Goal: Information Seeking & Learning: Learn about a topic

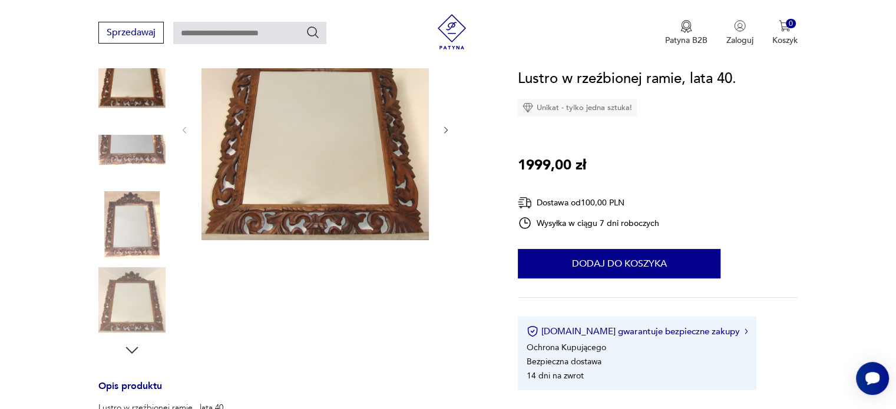
click at [334, 171] on img at bounding box center [314, 129] width 227 height 223
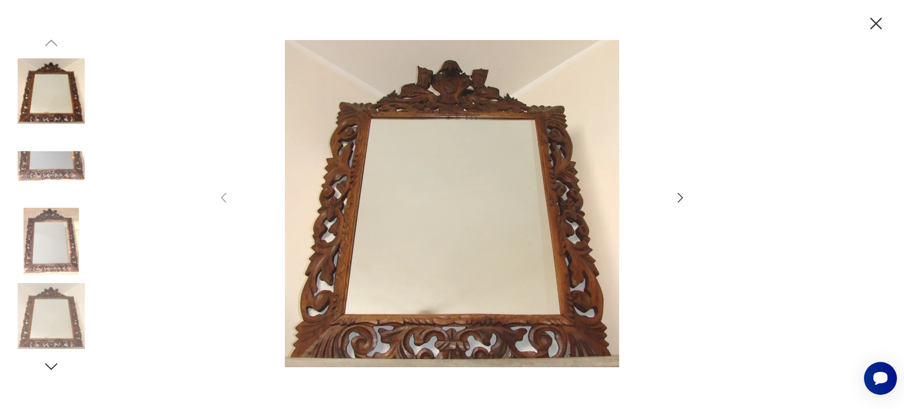
click at [47, 174] on img at bounding box center [51, 165] width 67 height 67
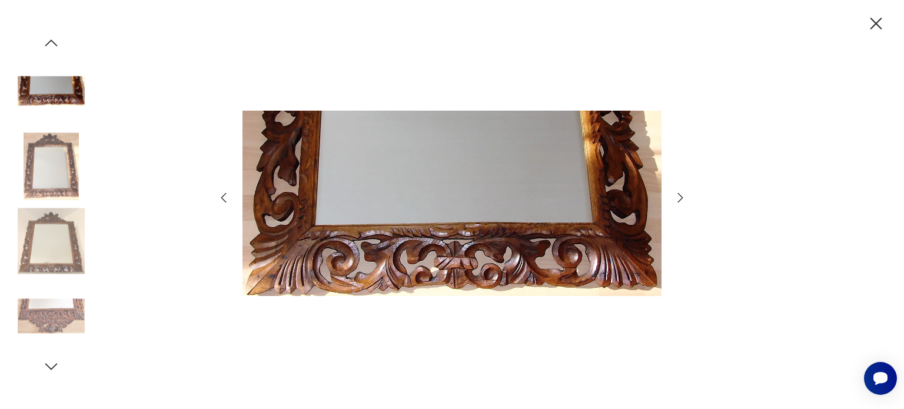
click at [56, 176] on img at bounding box center [51, 165] width 67 height 67
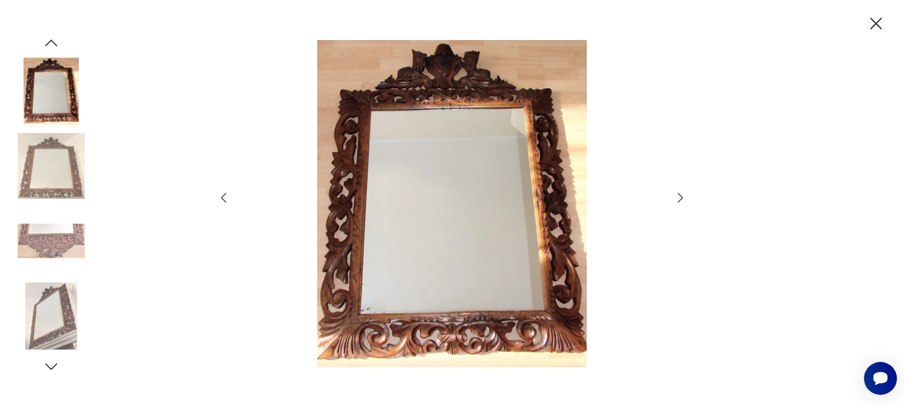
click at [69, 252] on img at bounding box center [51, 241] width 67 height 67
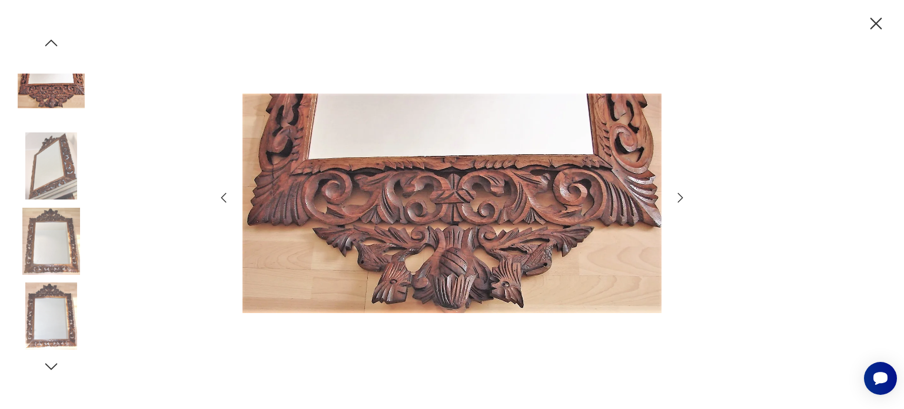
click at [59, 302] on img at bounding box center [51, 316] width 67 height 67
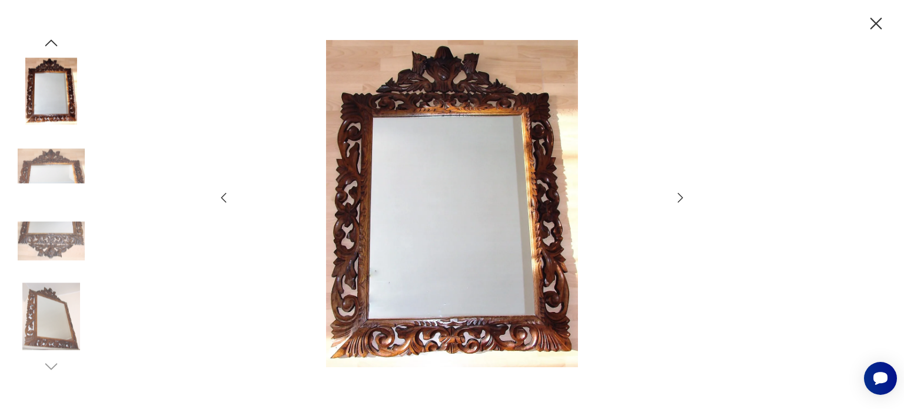
click at [459, 171] on img at bounding box center [452, 203] width 419 height 327
click at [64, 251] on img at bounding box center [51, 241] width 67 height 67
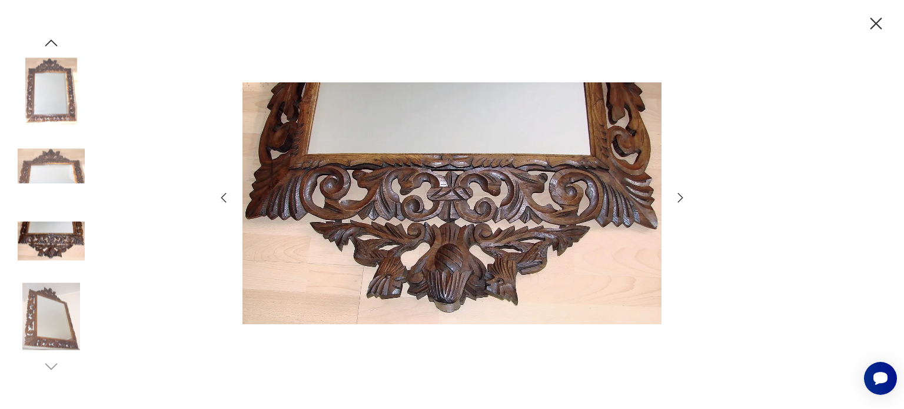
click at [66, 169] on img at bounding box center [51, 165] width 67 height 67
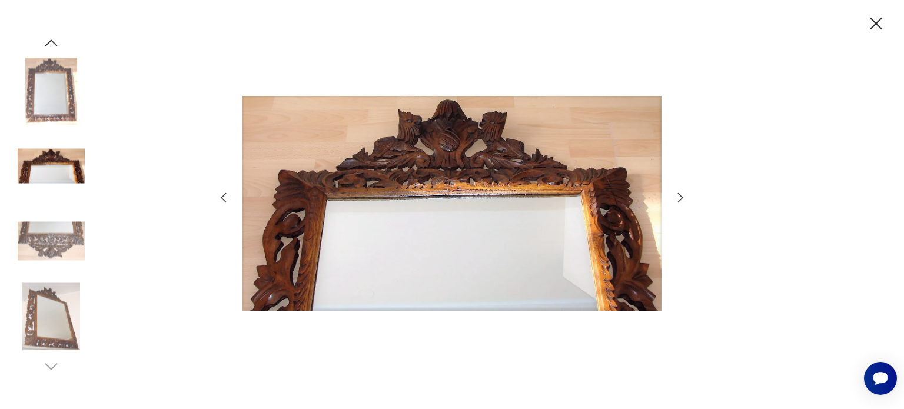
click at [51, 103] on img at bounding box center [51, 91] width 67 height 67
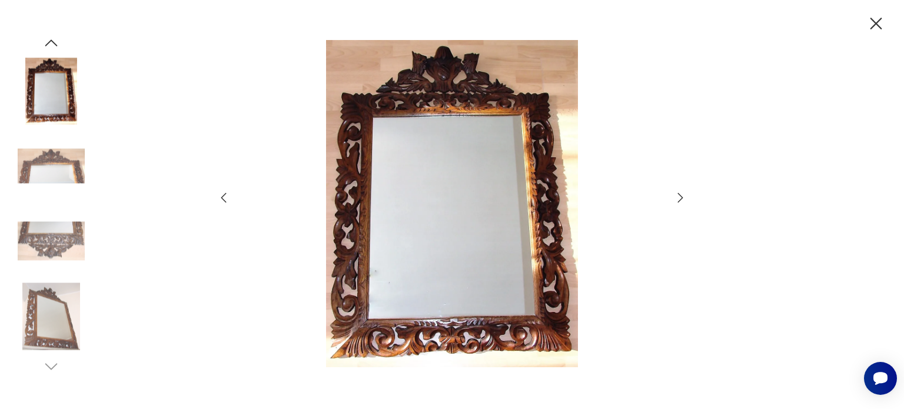
click at [54, 162] on img at bounding box center [51, 165] width 67 height 67
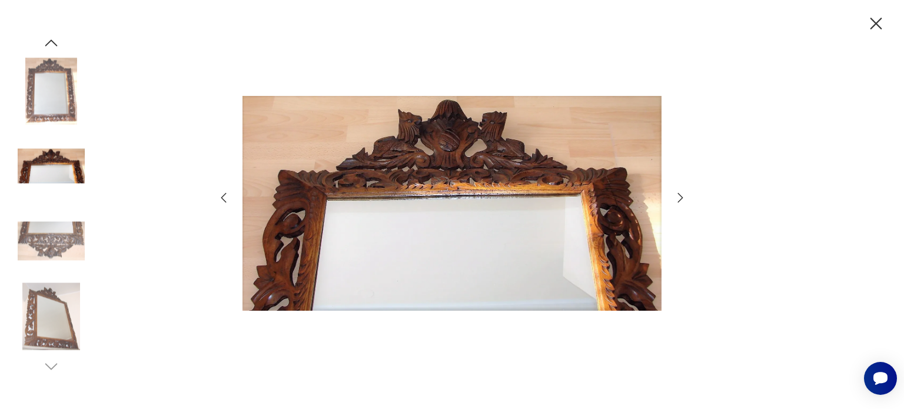
click at [61, 236] on img at bounding box center [51, 241] width 67 height 67
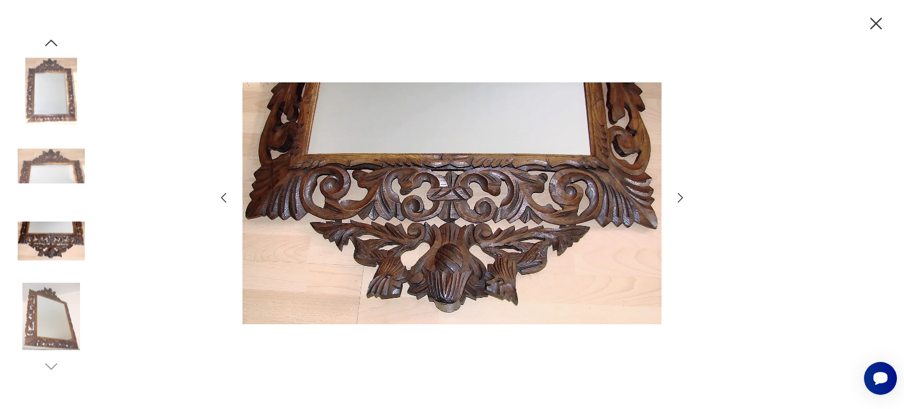
click at [874, 29] on icon "button" at bounding box center [876, 24] width 21 height 21
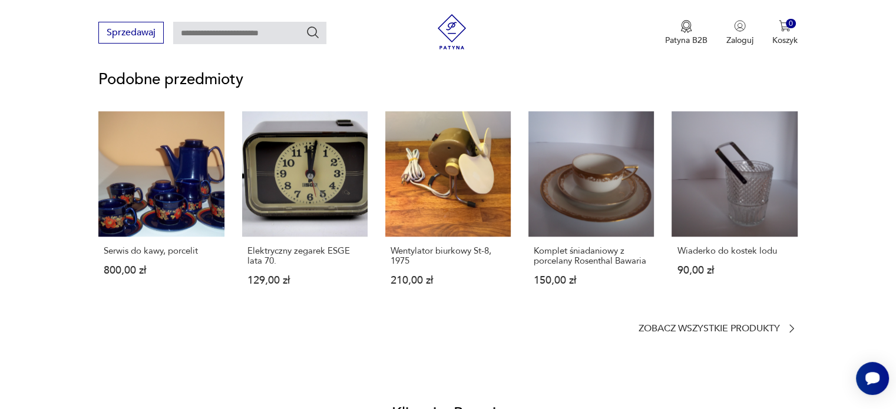
scroll to position [937, 0]
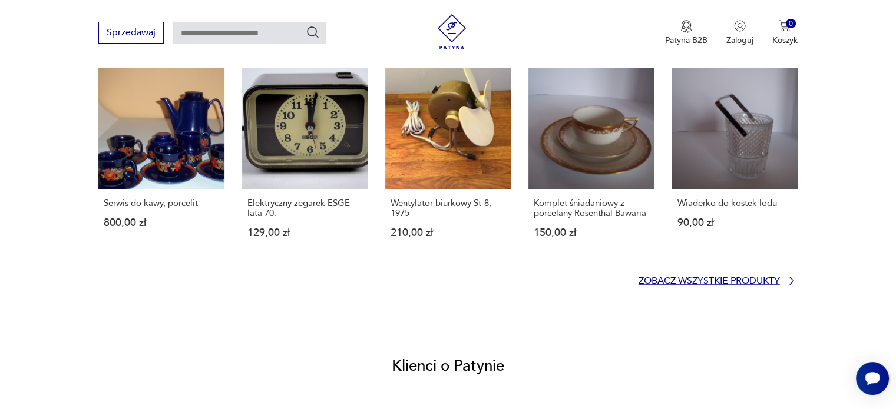
click at [735, 279] on p "Zobacz wszystkie produkty" at bounding box center [708, 281] width 141 height 8
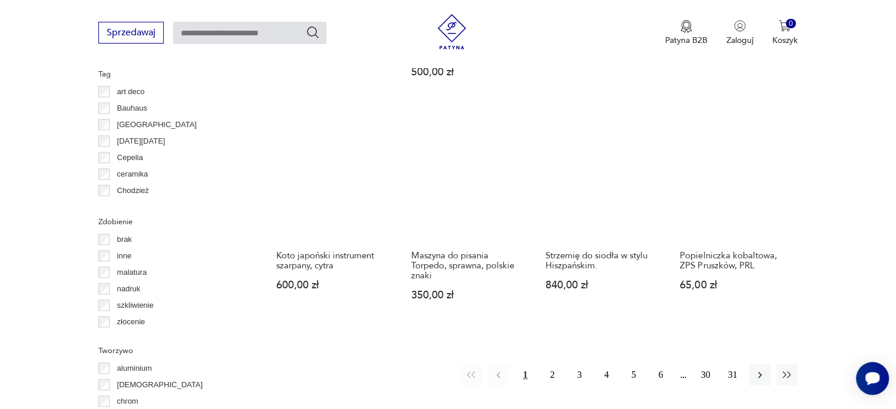
scroll to position [1119, 0]
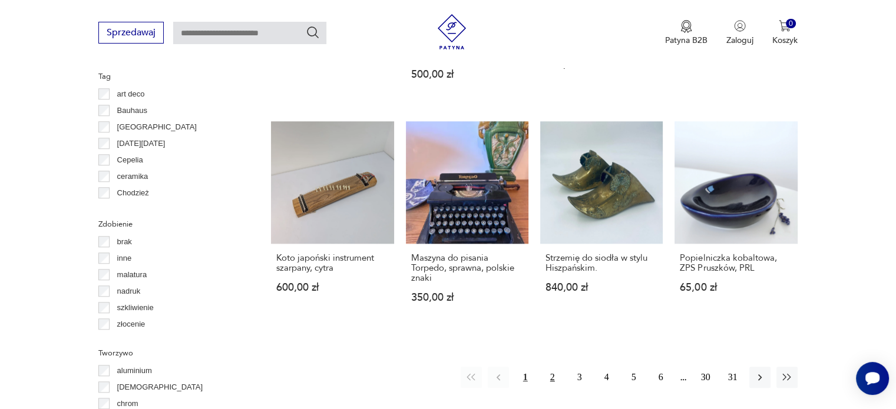
click at [549, 367] on button "2" at bounding box center [552, 377] width 21 height 21
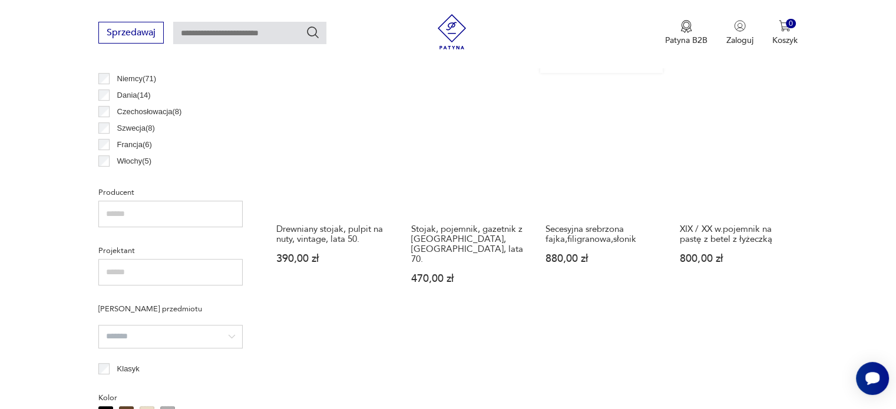
scroll to position [665, 0]
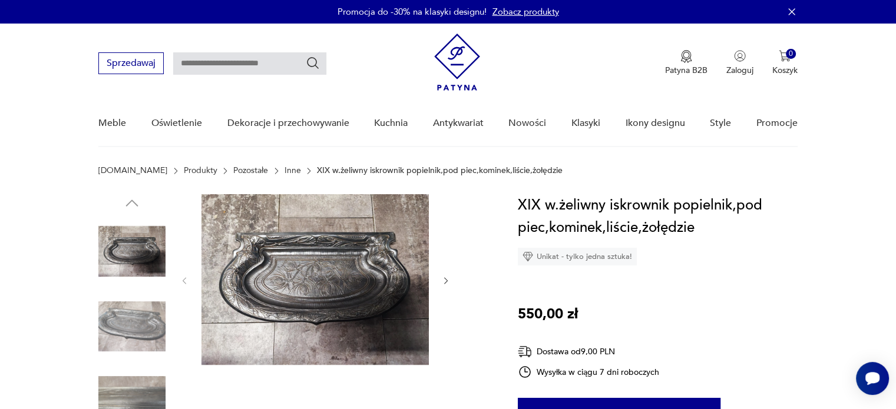
click at [152, 334] on img at bounding box center [131, 326] width 67 height 67
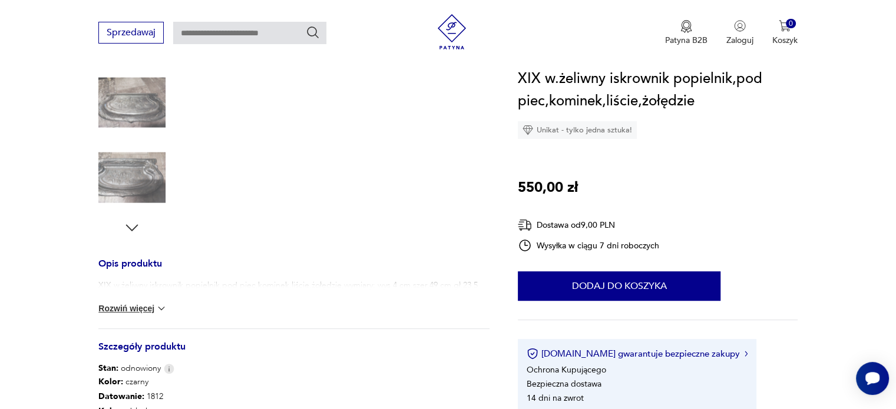
scroll to position [294, 0]
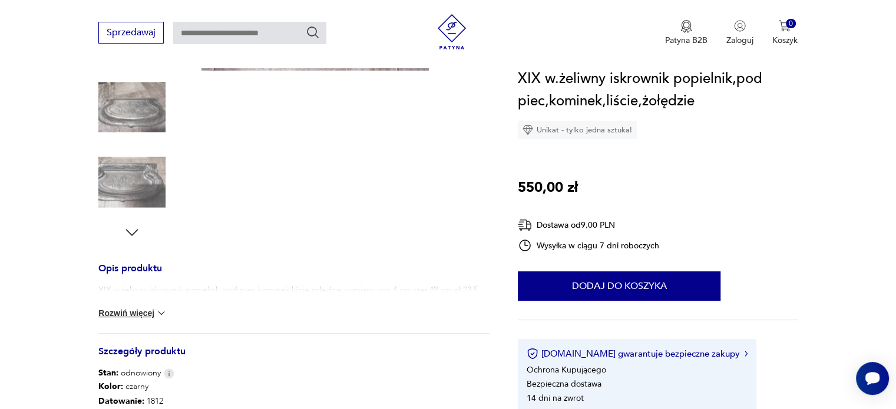
click at [134, 268] on h3 "Opis produktu" at bounding box center [293, 274] width 391 height 19
click at [160, 312] on img at bounding box center [161, 313] width 12 height 12
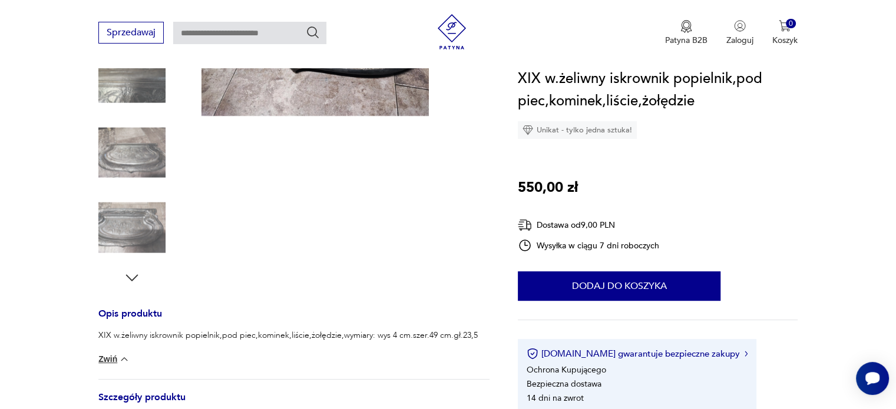
scroll to position [177, 0]
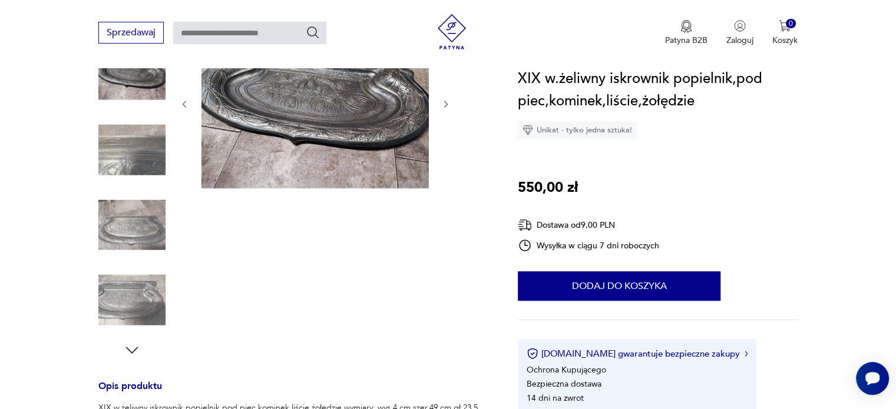
click at [320, 114] on img at bounding box center [314, 103] width 227 height 171
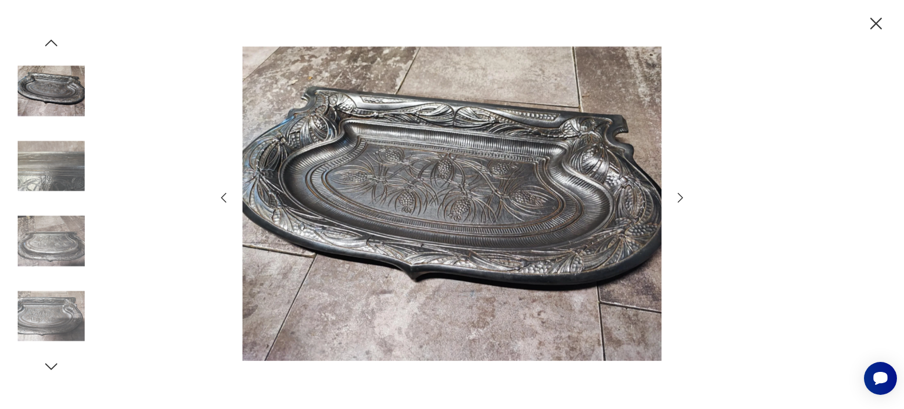
click at [725, 73] on div at bounding box center [452, 204] width 904 height 409
click at [148, 160] on div at bounding box center [452, 204] width 904 height 409
click at [881, 24] on icon "button" at bounding box center [876, 24] width 21 height 21
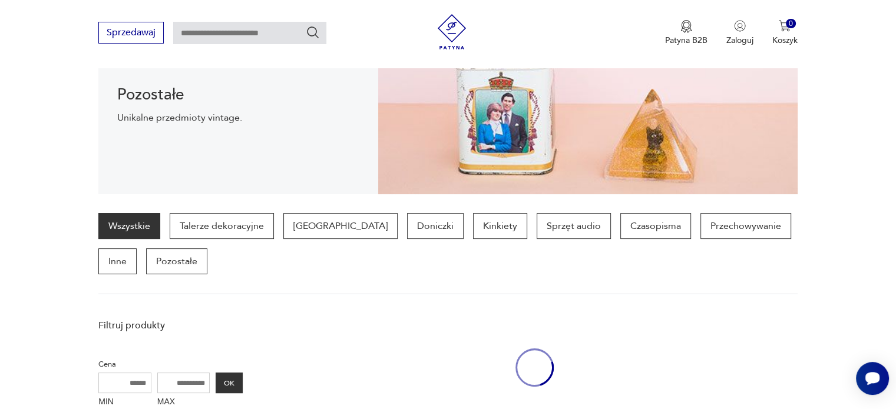
scroll to position [665, 0]
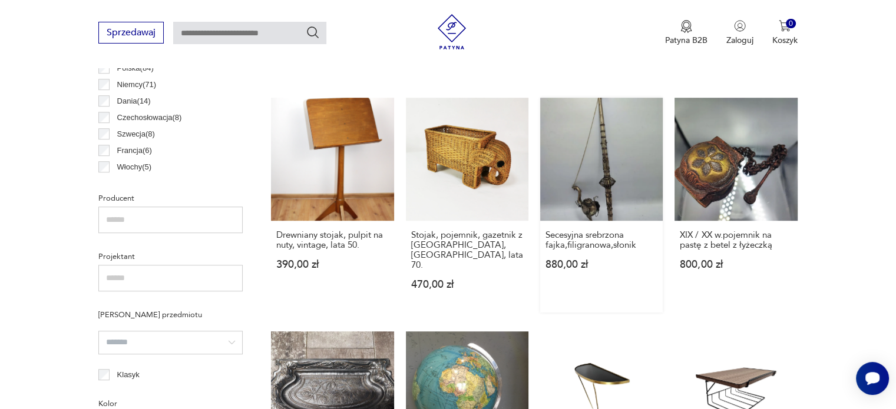
click at [604, 185] on link "Secesyjna srebrzona fajka,filigranowa,słonik 880,00 zł" at bounding box center [601, 205] width 122 height 214
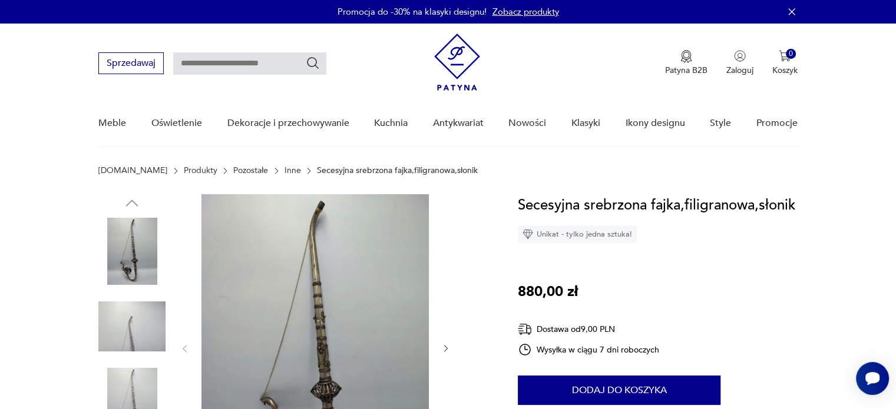
click at [346, 323] on img at bounding box center [314, 347] width 227 height 307
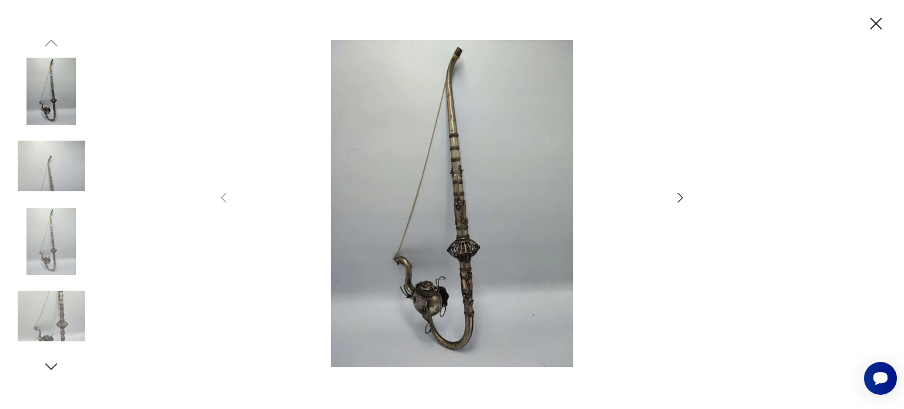
click at [490, 272] on img at bounding box center [452, 203] width 419 height 327
click at [502, 178] on img at bounding box center [452, 203] width 419 height 327
click at [681, 193] on icon "button" at bounding box center [681, 198] width 14 height 14
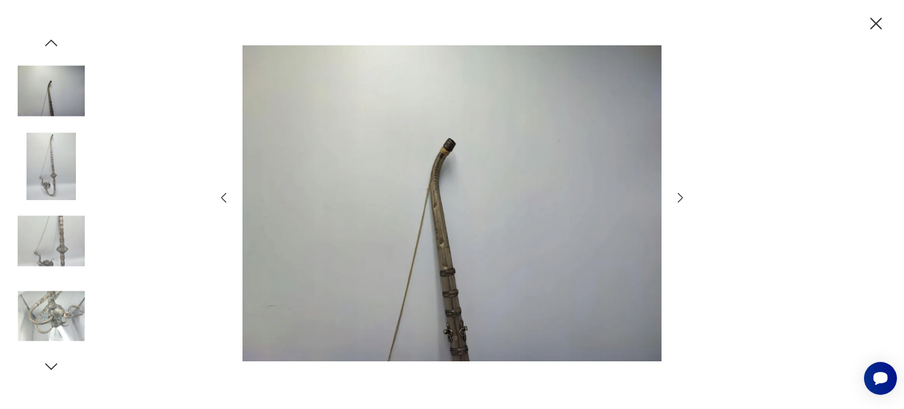
click at [51, 158] on img at bounding box center [51, 165] width 67 height 67
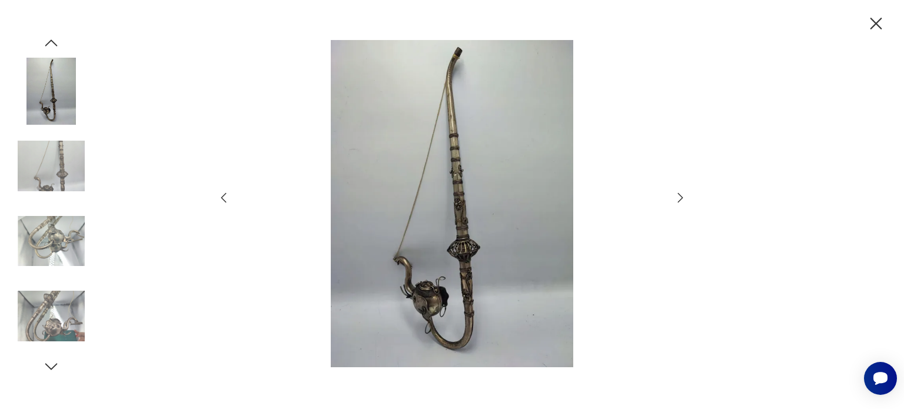
click at [874, 23] on icon "button" at bounding box center [876, 24] width 21 height 21
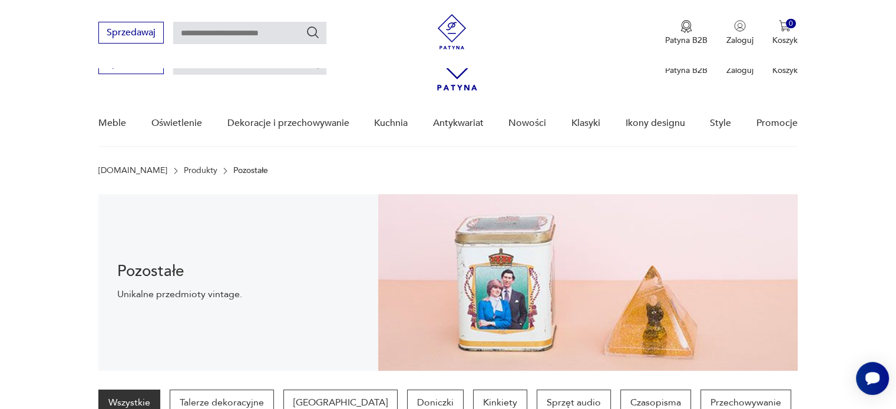
scroll to position [665, 0]
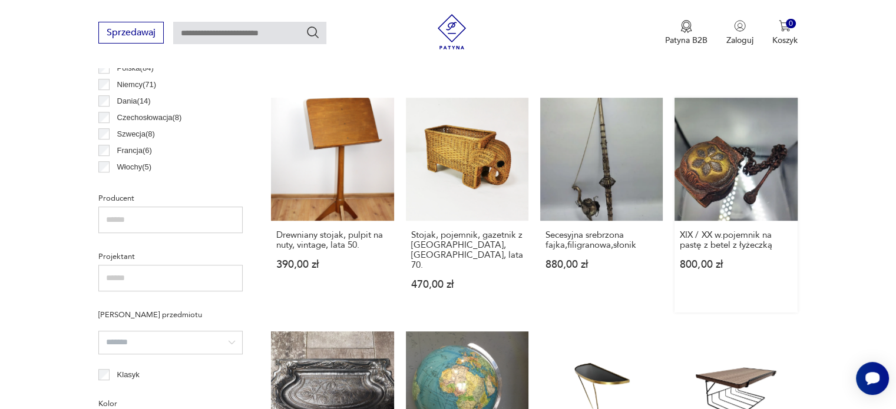
click at [725, 193] on link "XIX / XX w.pojemnik na pastę z betel z łyżeczką 800,00 zł" at bounding box center [735, 205] width 122 height 214
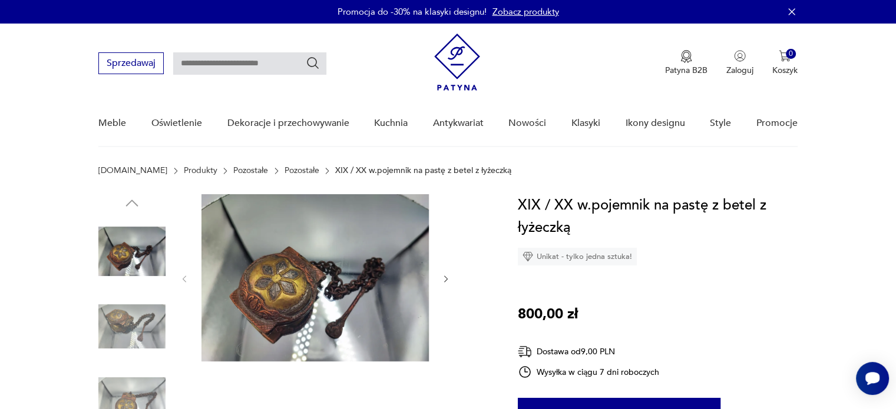
click at [305, 316] on img at bounding box center [314, 277] width 227 height 167
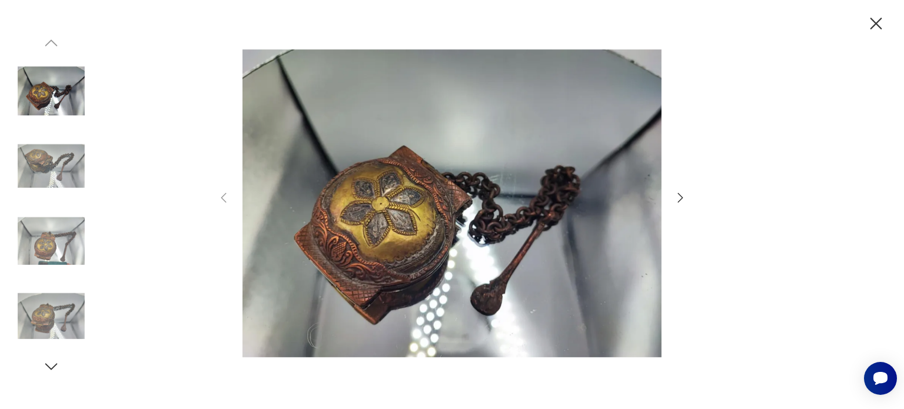
click at [404, 234] on img at bounding box center [452, 203] width 419 height 327
click at [678, 202] on icon "button" at bounding box center [680, 197] width 5 height 9
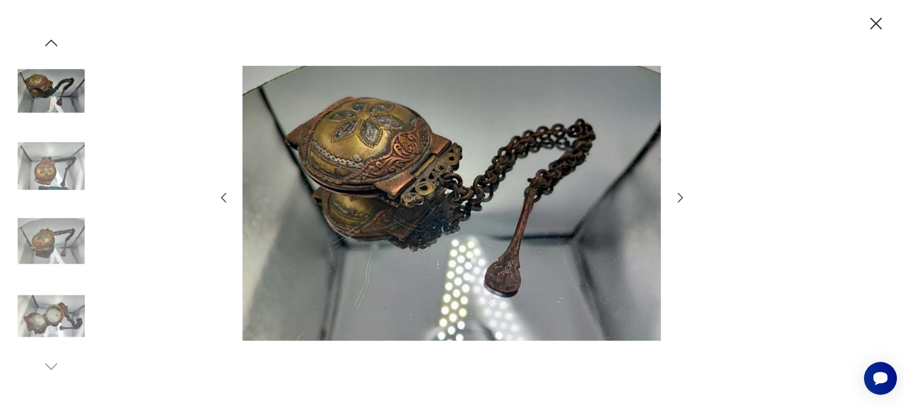
click at [682, 198] on icon "button" at bounding box center [681, 198] width 14 height 14
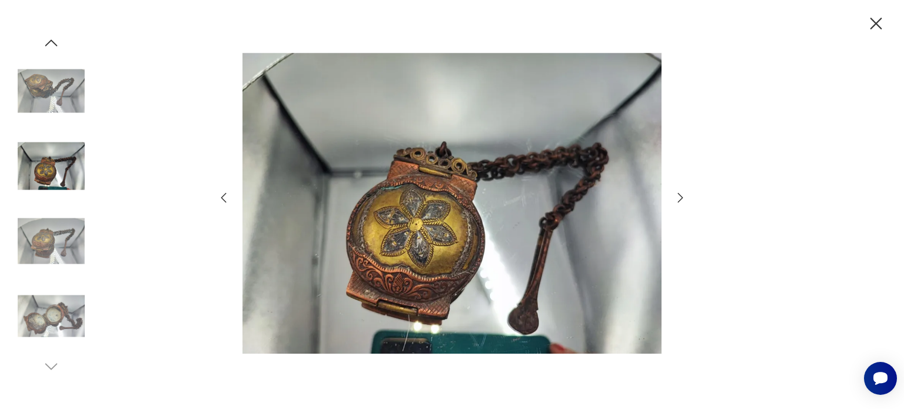
click at [40, 322] on img at bounding box center [51, 316] width 67 height 67
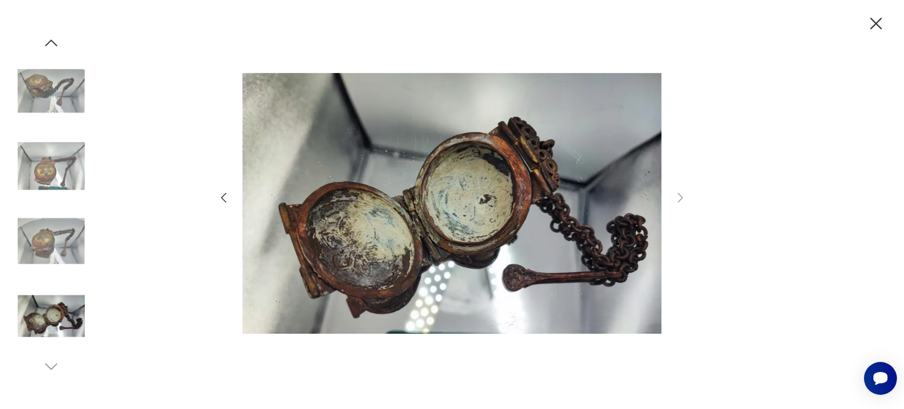
scroll to position [665, 0]
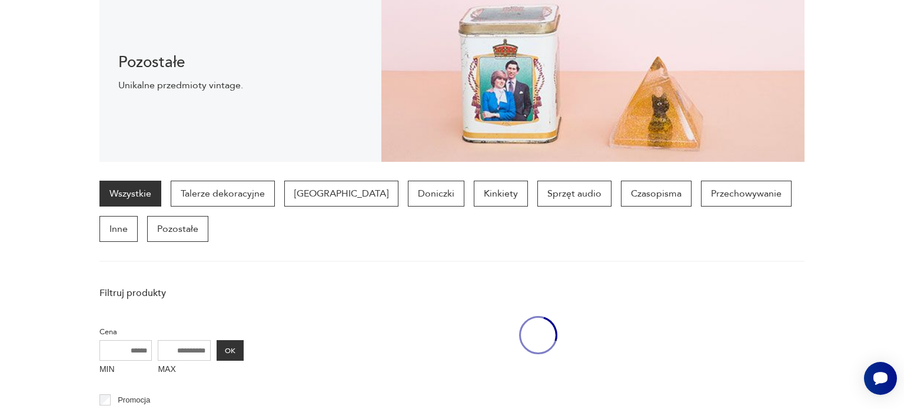
scroll to position [665, 0]
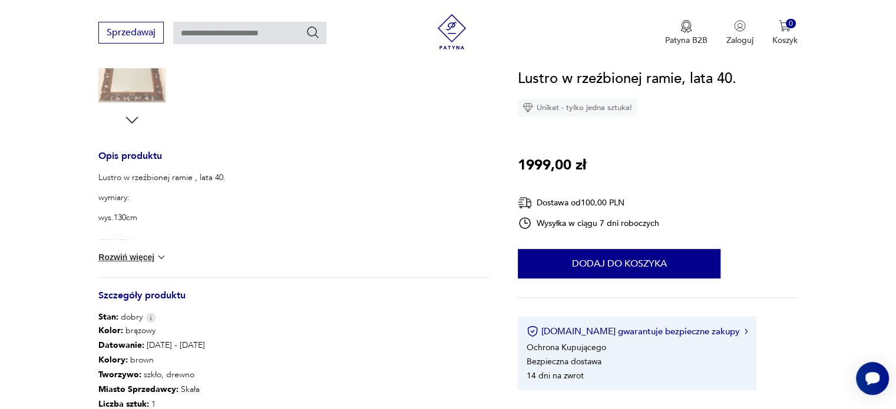
scroll to position [231, 0]
